Goal: Task Accomplishment & Management: Manage account settings

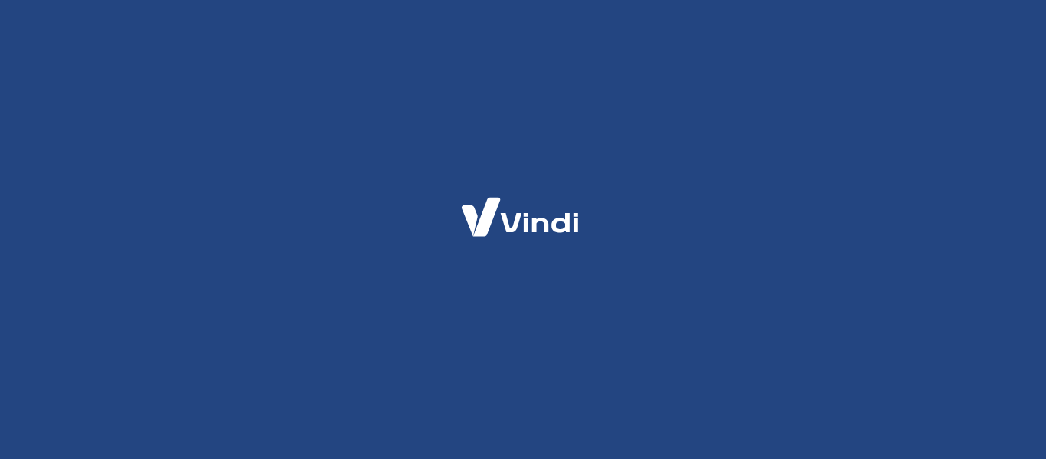
click at [272, 123] on div at bounding box center [523, 229] width 1046 height 459
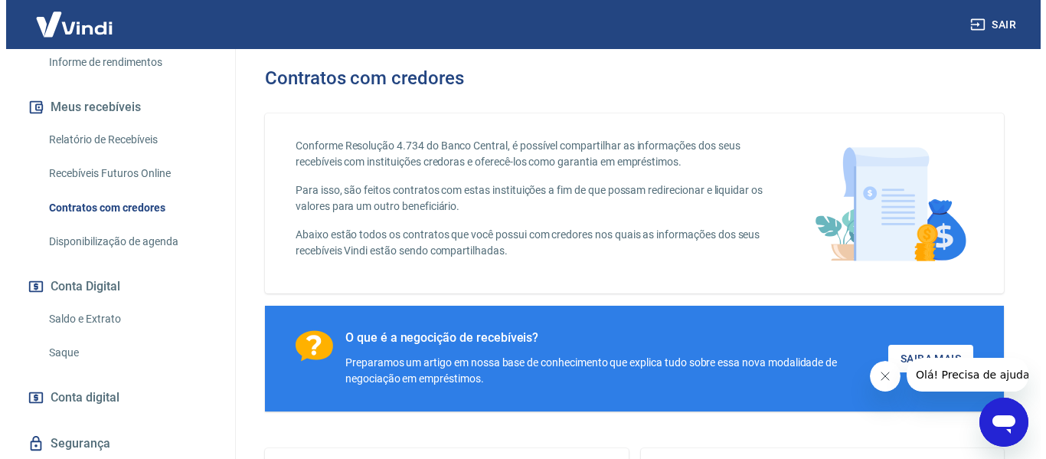
scroll to position [294, 0]
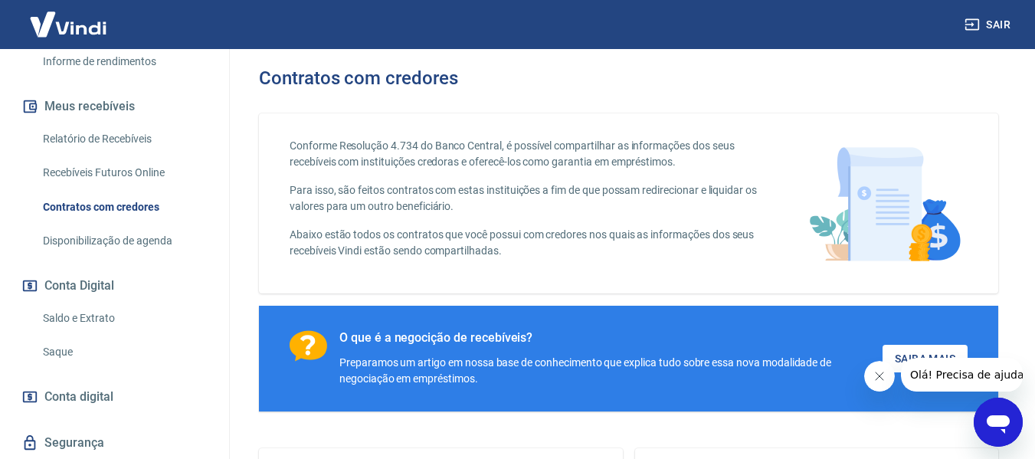
click at [73, 384] on div "Início Meu cadastro Dados da conta Dados de login Informe de rendimentos Meus r…" at bounding box center [114, 201] width 229 height 607
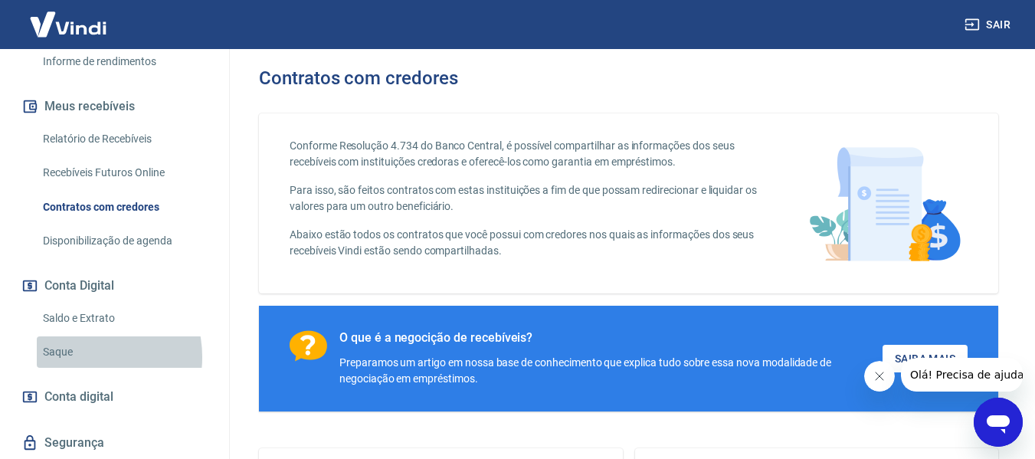
click at [83, 368] on link "Saque" at bounding box center [124, 351] width 174 height 31
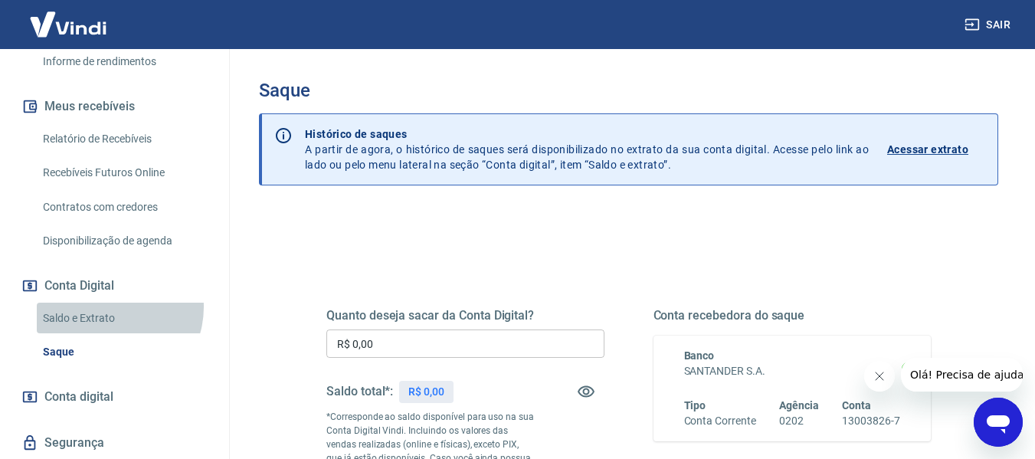
click at [109, 322] on link "Saldo e Extrato" at bounding box center [124, 318] width 174 height 31
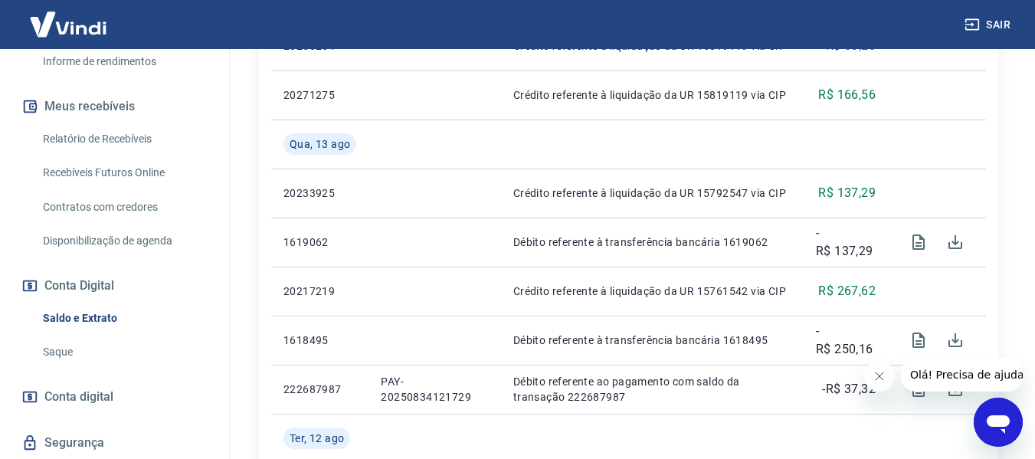
scroll to position [1339, 0]
